Goal: Information Seeking & Learning: Learn about a topic

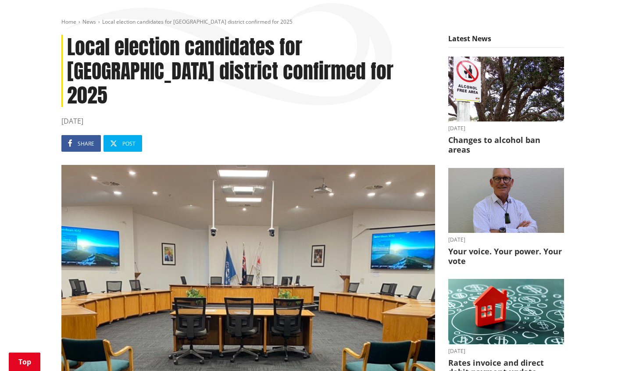
scroll to position [43, 0]
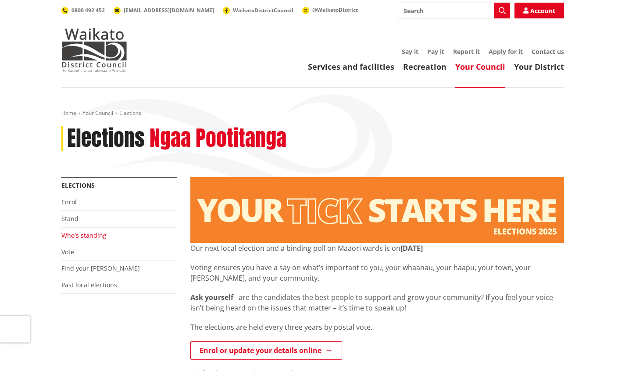
click at [99, 239] on link "Who's standing" at bounding box center [83, 235] width 45 height 8
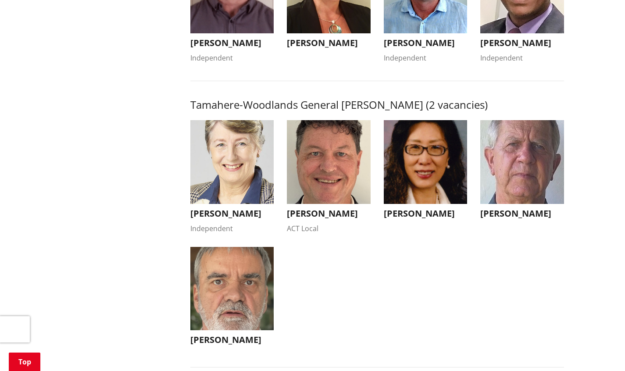
scroll to position [847, 0]
